Goal: Check status: Check status

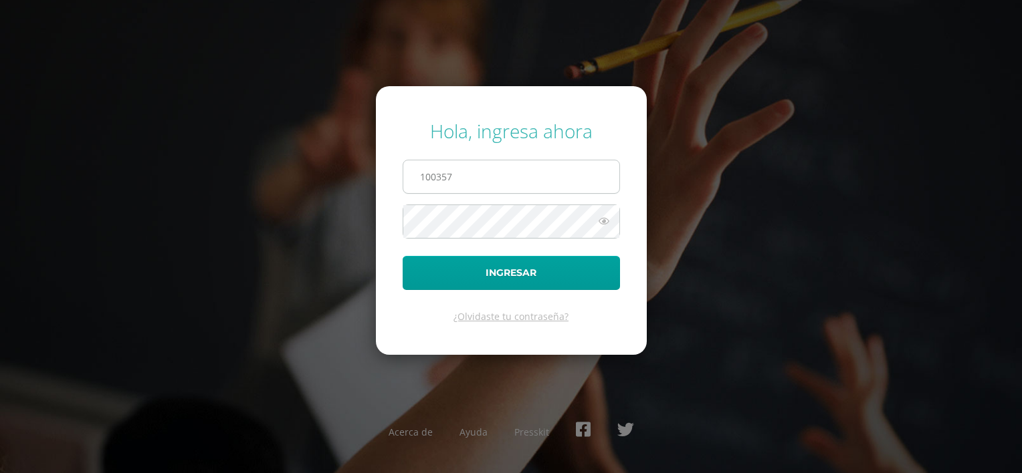
type input "100357"
click at [402, 256] on button "Ingresar" at bounding box center [510, 273] width 217 height 34
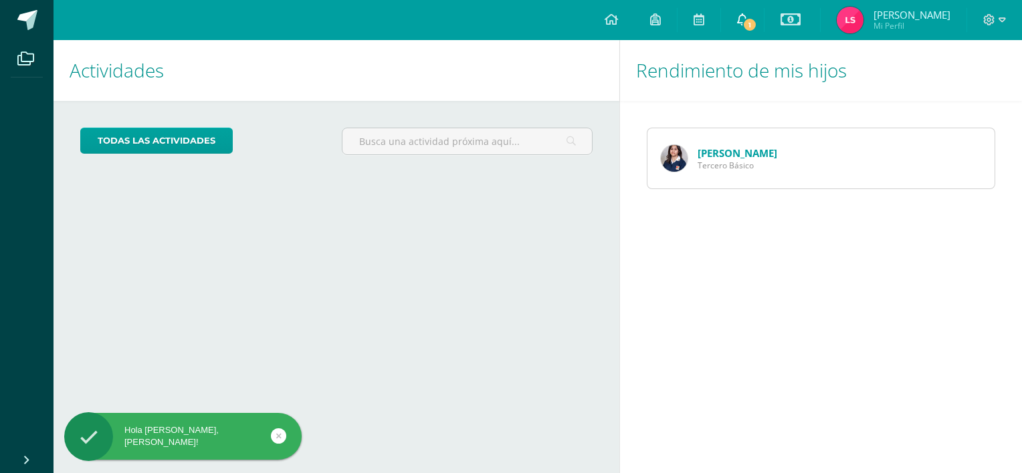
click at [757, 23] on span "1" at bounding box center [749, 24] width 15 height 15
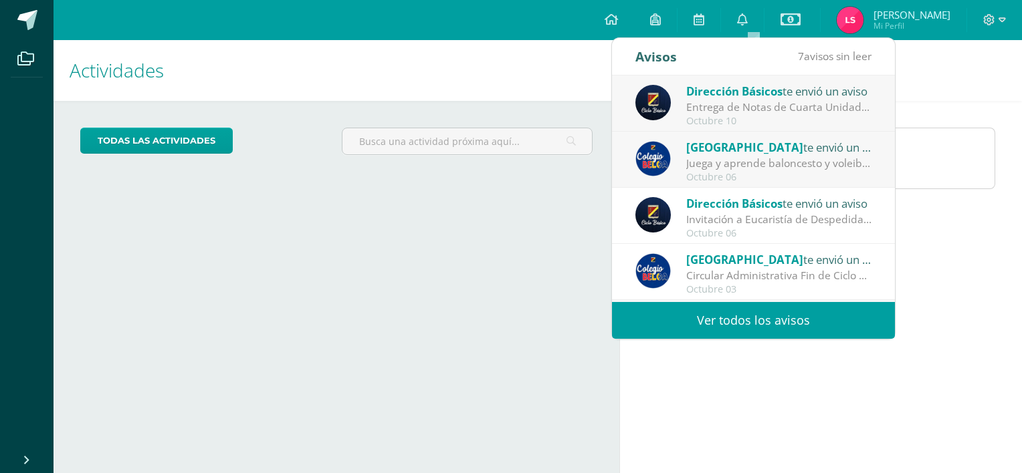
click at [752, 106] on div "Entrega de Notas de Cuarta Unidad: Estimados padres y madres de familia: Reciba…" at bounding box center [779, 107] width 186 height 15
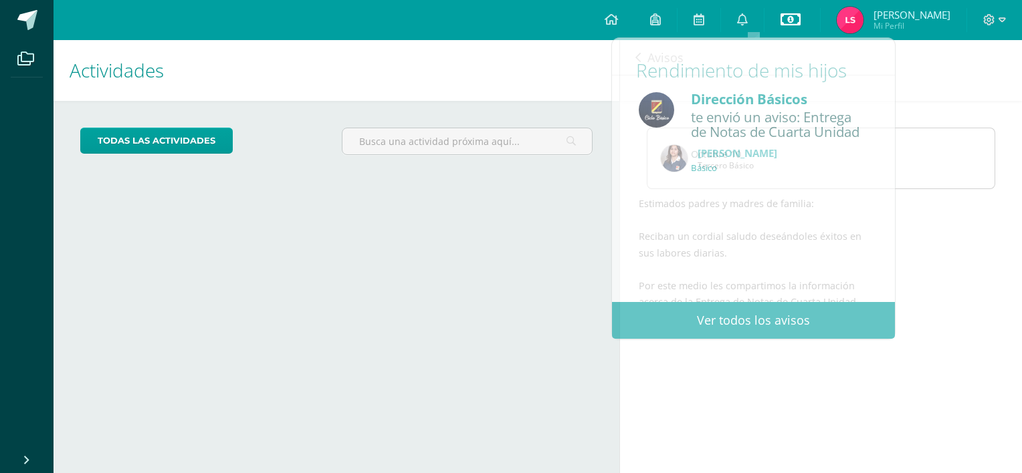
click at [798, 15] on icon at bounding box center [790, 19] width 20 height 16
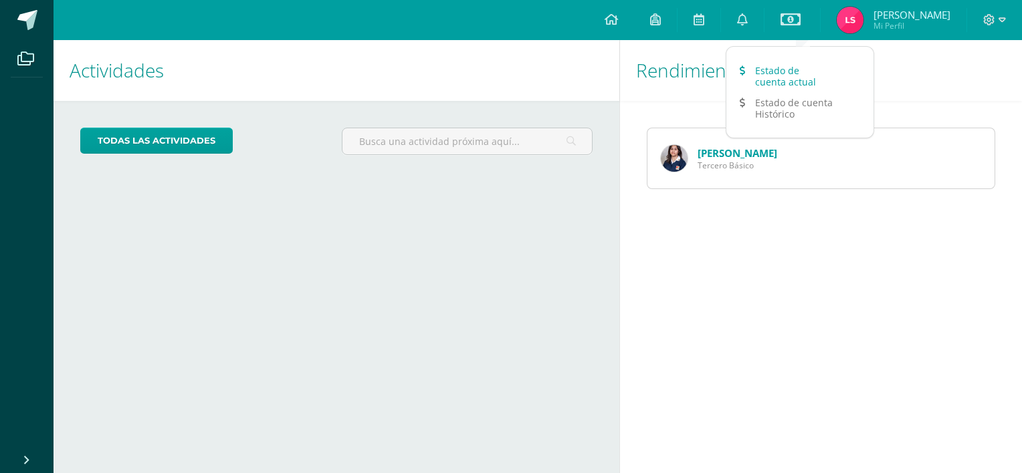
click at [782, 77] on link "Estado de cuenta actual" at bounding box center [799, 76] width 147 height 32
click at [788, 112] on link "Estado de cuenta Histórico" at bounding box center [799, 108] width 147 height 32
click at [785, 72] on link "Estado de cuenta actual" at bounding box center [799, 76] width 147 height 32
click at [912, 19] on span "Luis Fernando" at bounding box center [911, 14] width 77 height 13
click at [993, 16] on icon at bounding box center [988, 19] width 11 height 11
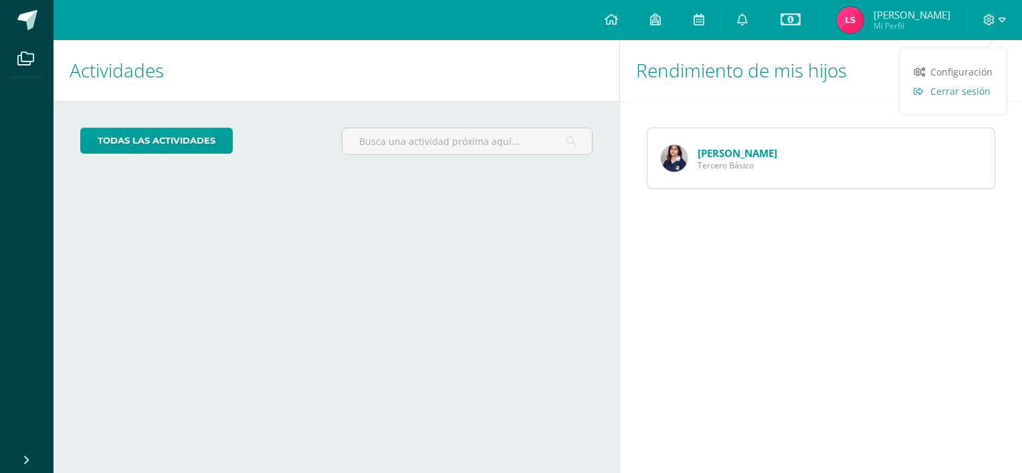
click at [966, 91] on span "Cerrar sesión" at bounding box center [960, 91] width 60 height 13
